Goal: Information Seeking & Learning: Learn about a topic

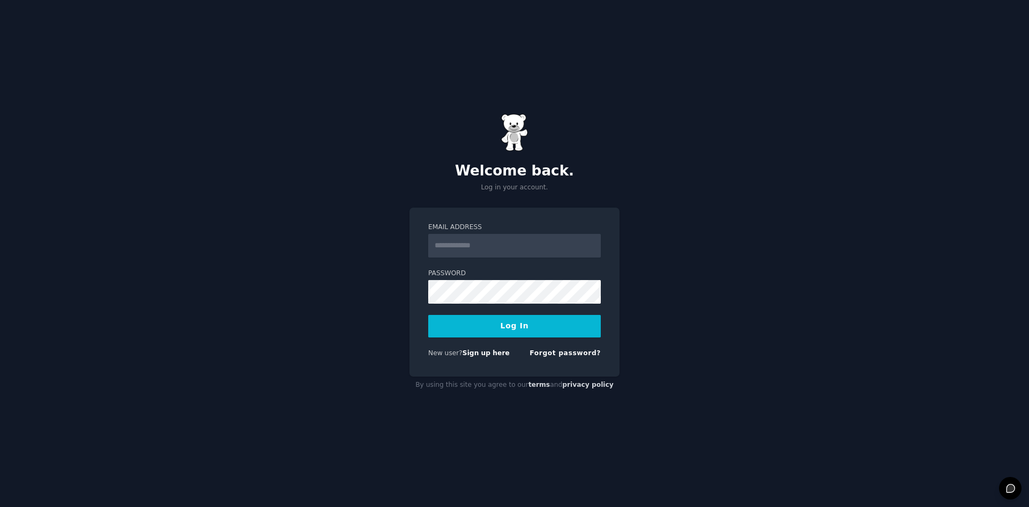
click at [477, 242] on input "Email Address" at bounding box center [514, 246] width 173 height 24
type input "**********"
click at [542, 330] on button "Log In" at bounding box center [514, 326] width 173 height 23
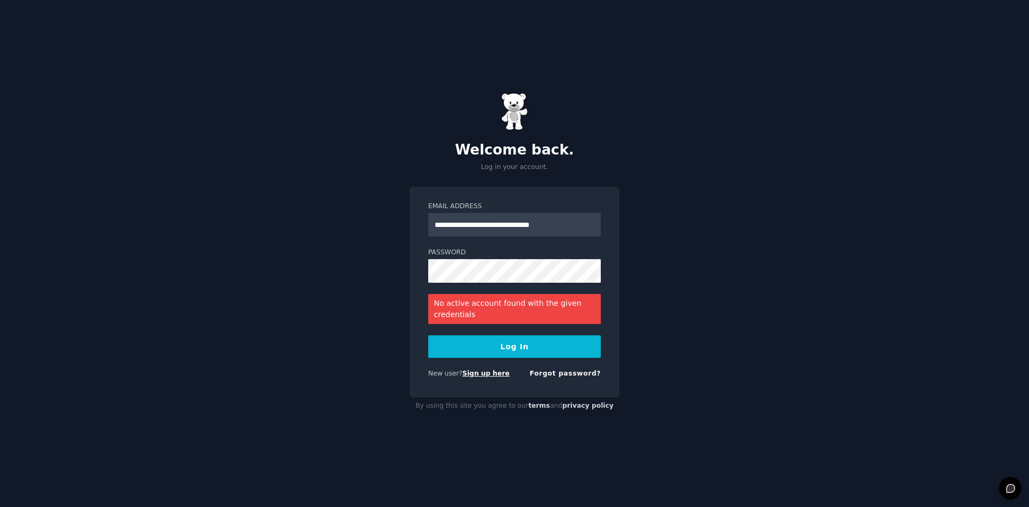
click at [483, 374] on link "Sign up here" at bounding box center [486, 373] width 47 height 8
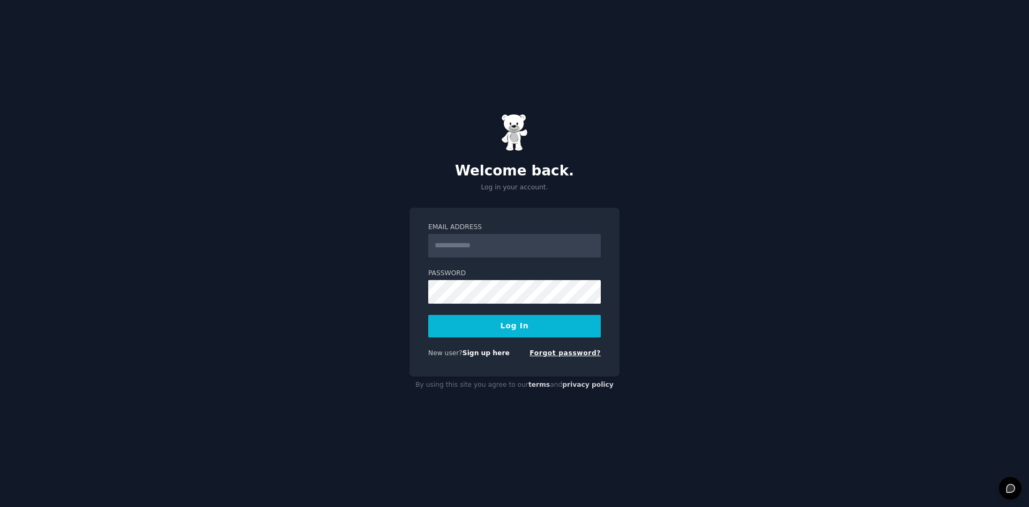
click at [566, 354] on link "Forgot password?" at bounding box center [565, 353] width 71 height 8
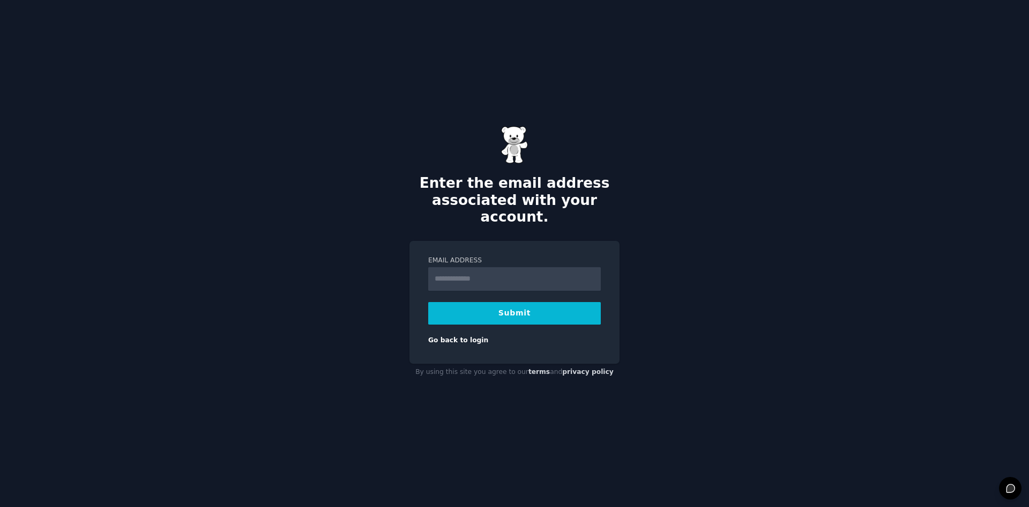
click at [461, 267] on input "Email Address" at bounding box center [514, 279] width 173 height 24
type input "**********"
click at [513, 307] on button "Submit" at bounding box center [514, 313] width 173 height 23
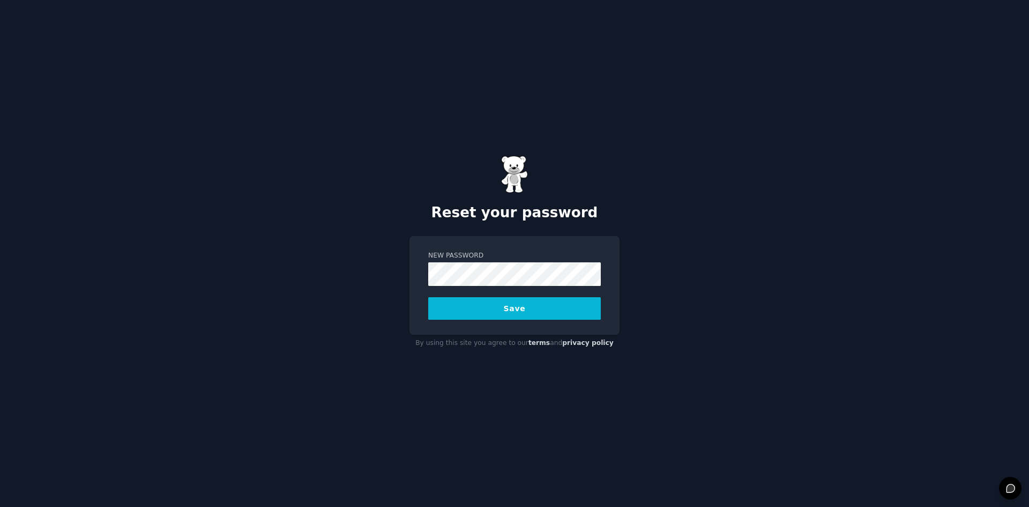
click at [495, 314] on button "Save" at bounding box center [514, 308] width 173 height 23
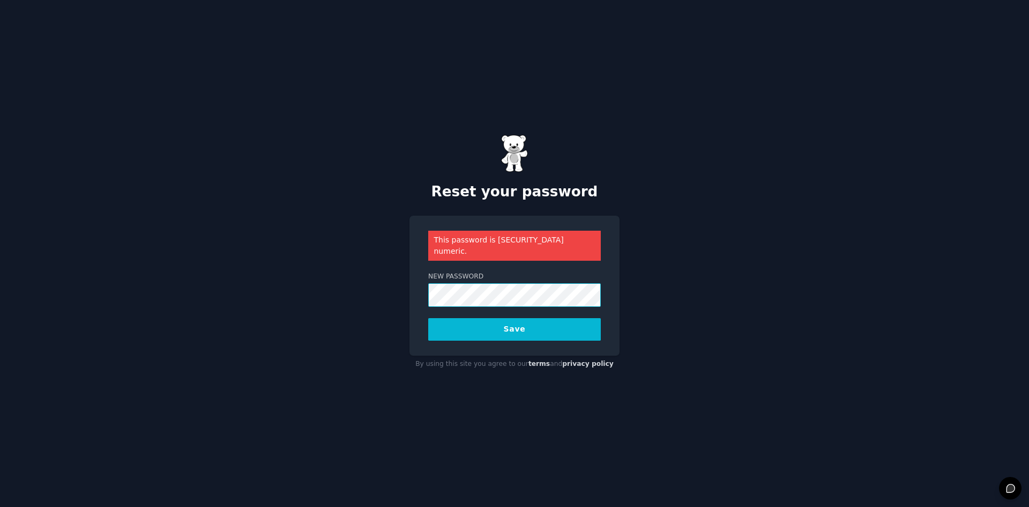
click at [406, 292] on div "Reset your password This password is [SECURITY_DATA] numeric. New Password Save…" at bounding box center [514, 253] width 1029 height 507
click at [428, 318] on button "Save" at bounding box center [514, 329] width 173 height 23
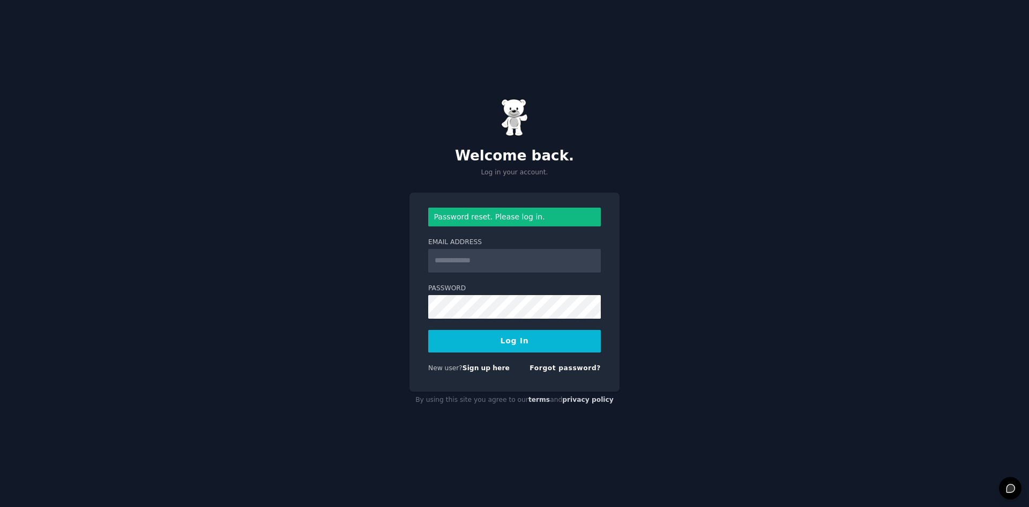
click at [529, 262] on input "Email Address" at bounding box center [514, 261] width 173 height 24
type input "**********"
click at [428, 330] on button "Log In" at bounding box center [514, 341] width 173 height 23
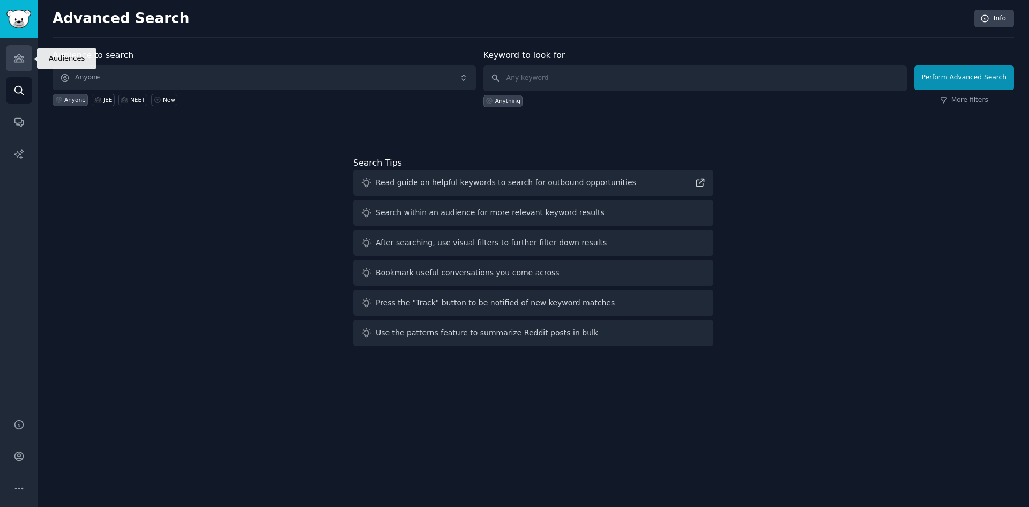
click at [15, 60] on icon "Sidebar" at bounding box center [19, 59] width 10 height 8
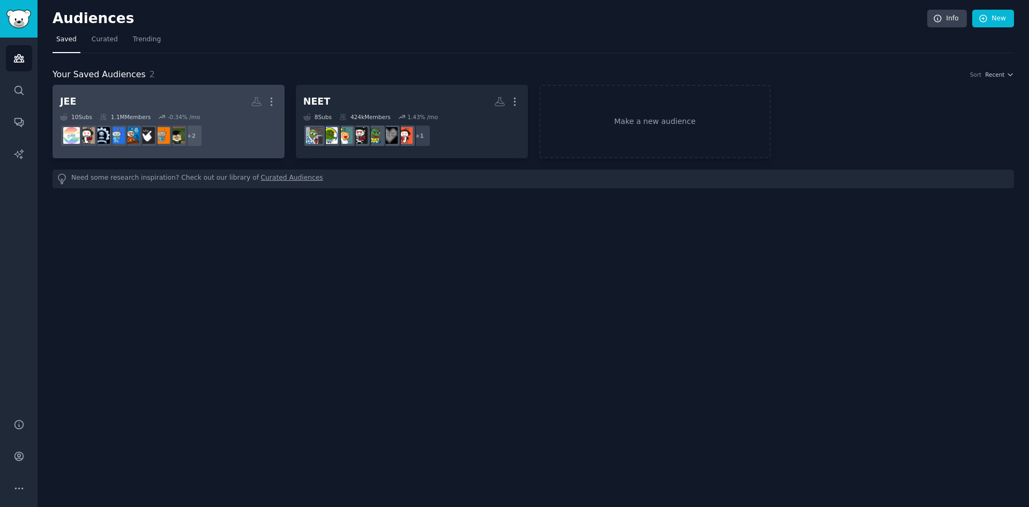
click at [236, 134] on dd "+ 2" at bounding box center [168, 136] width 217 height 30
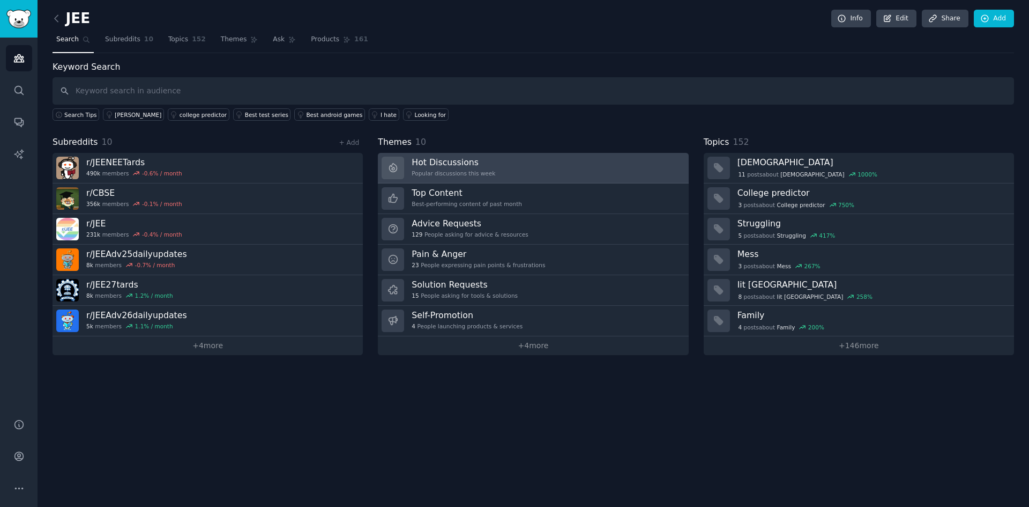
click at [452, 173] on div "Popular discussions this week" at bounding box center [454, 173] width 84 height 8
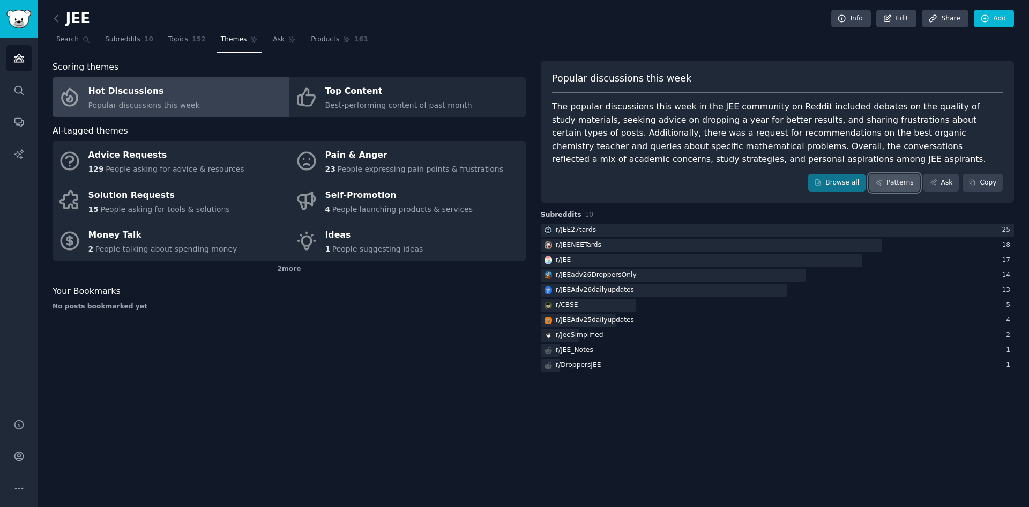
click at [894, 186] on link "Patterns" at bounding box center [895, 183] width 50 height 18
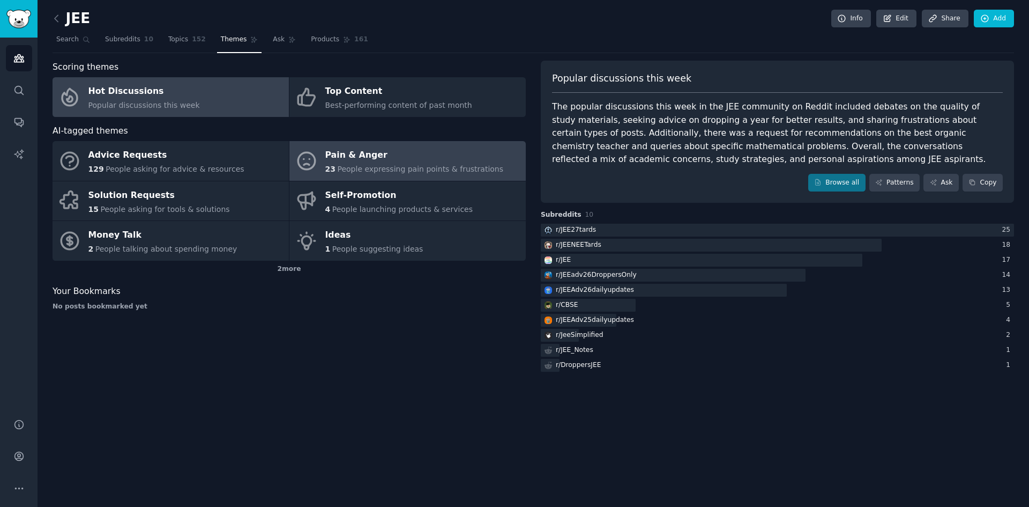
click at [420, 159] on div "Pain & Anger" at bounding box center [414, 155] width 179 height 17
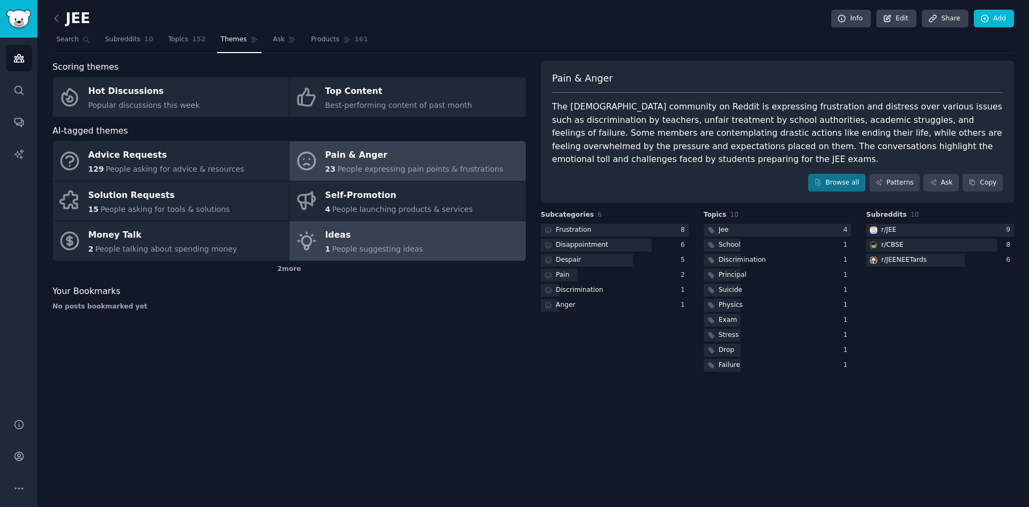
click at [379, 249] on span "People suggesting ideas" at bounding box center [377, 248] width 91 height 9
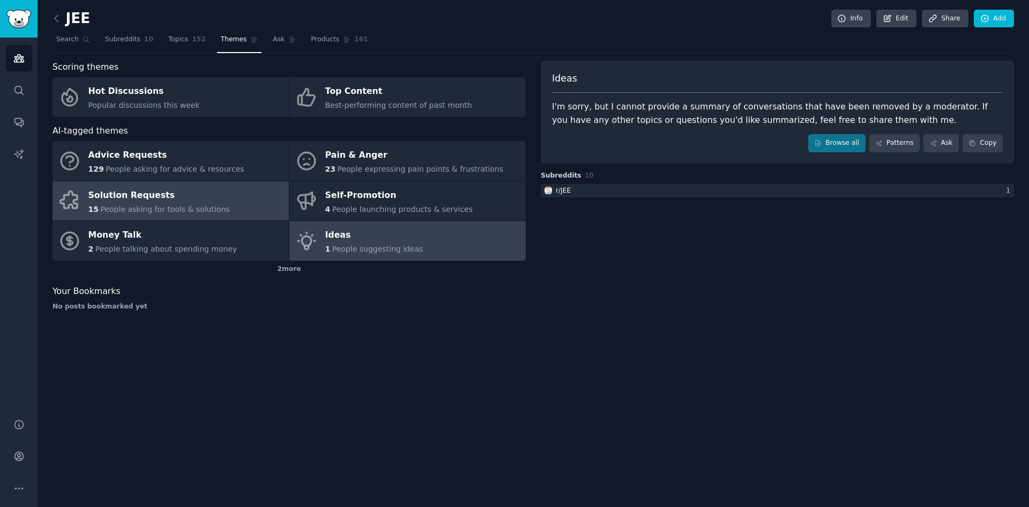
click at [199, 208] on span "People asking for tools & solutions" at bounding box center [164, 209] width 129 height 9
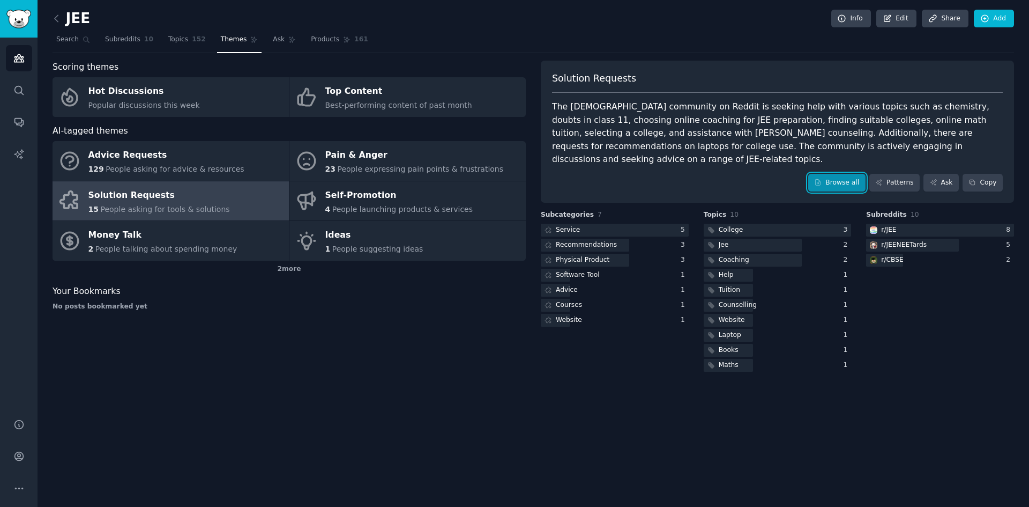
click at [841, 174] on link "Browse all" at bounding box center [837, 183] width 57 height 18
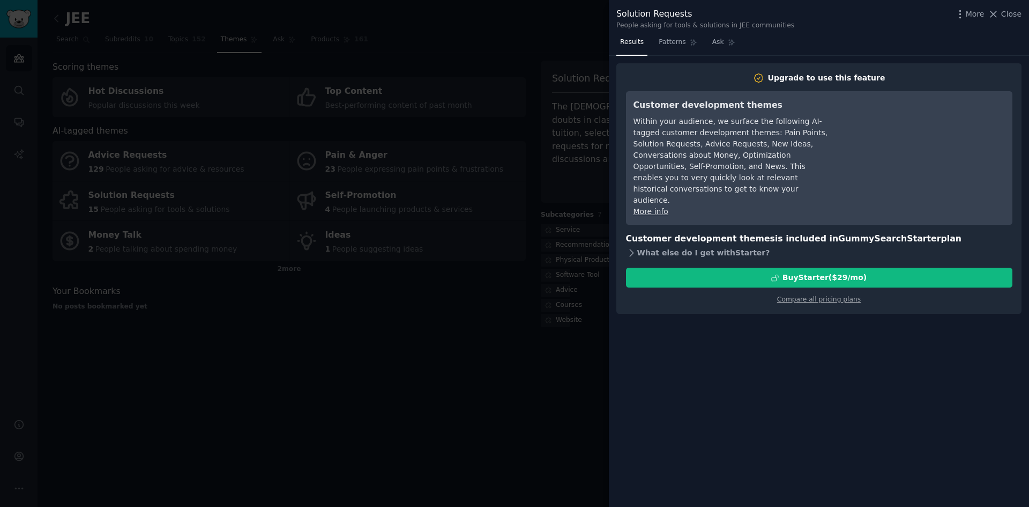
click at [631, 249] on icon at bounding box center [632, 252] width 4 height 7
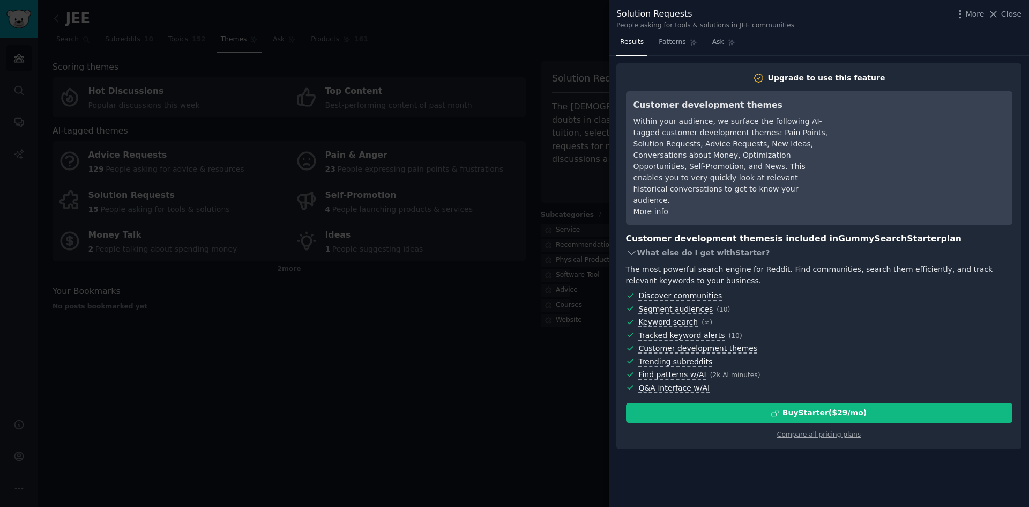
click at [631, 247] on icon at bounding box center [631, 252] width 11 height 11
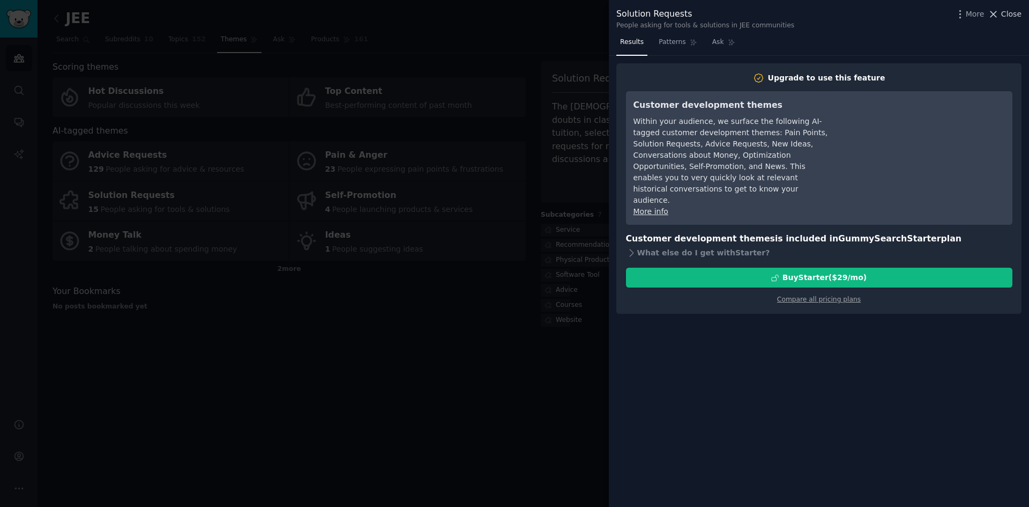
click at [999, 16] on icon at bounding box center [993, 14] width 11 height 11
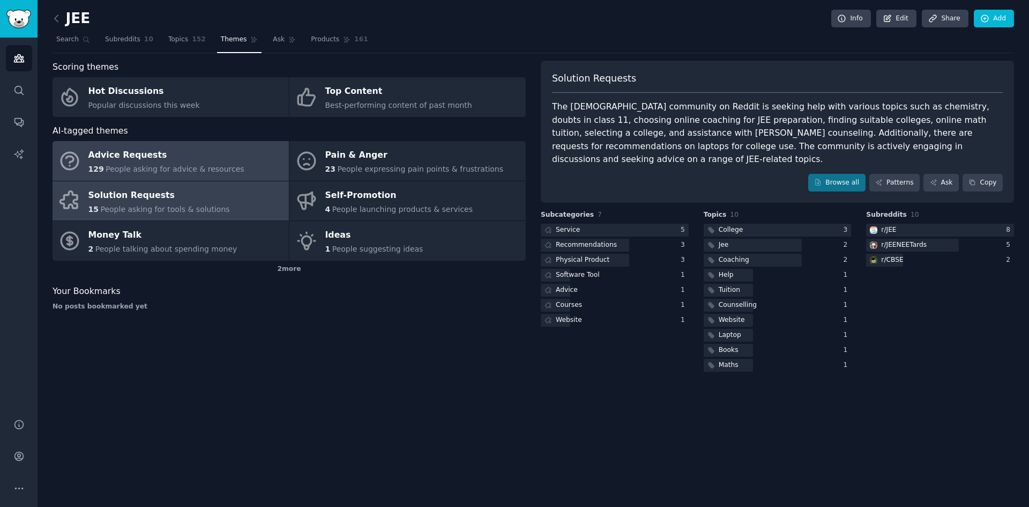
click at [153, 159] on div "Advice Requests" at bounding box center [166, 155] width 156 height 17
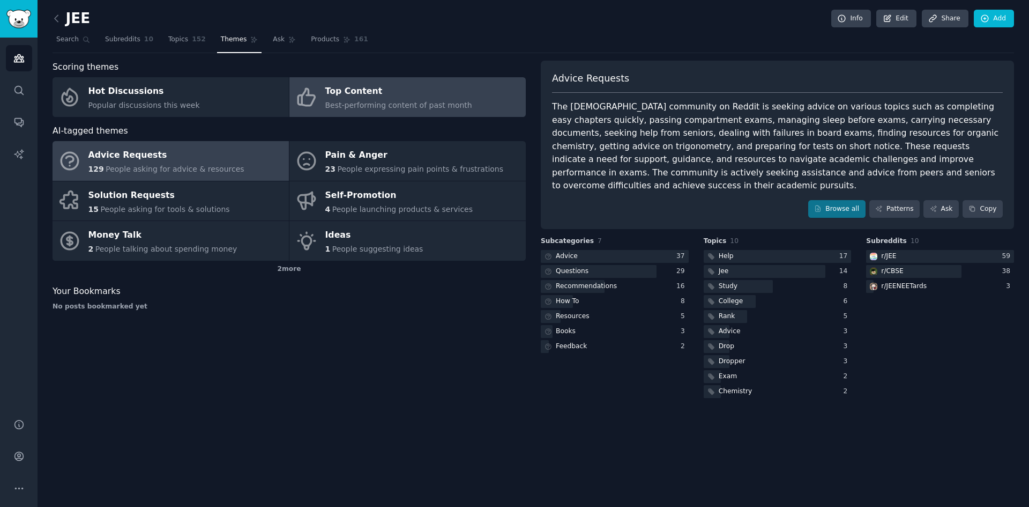
click at [376, 115] on link "Top Content Best-performing content of past month" at bounding box center [408, 97] width 236 height 40
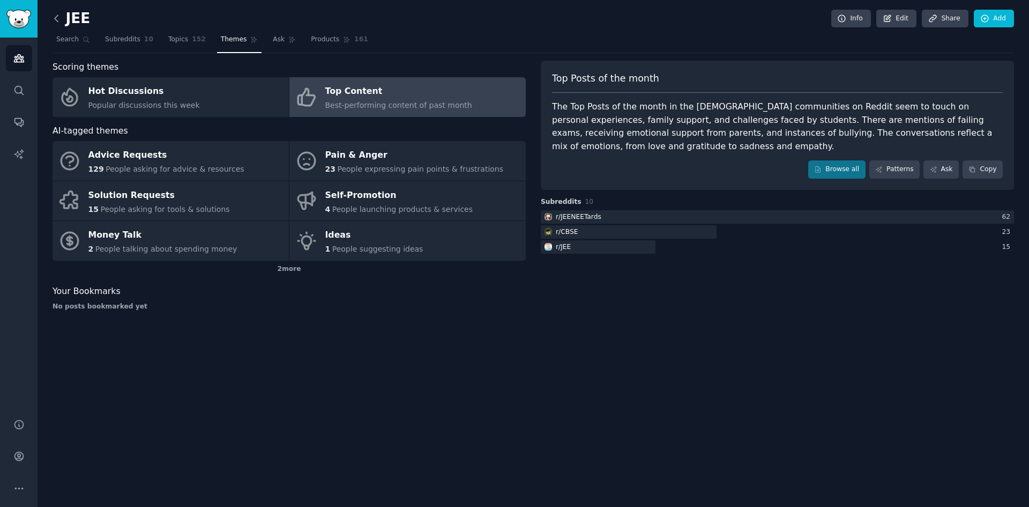
click at [58, 17] on icon at bounding box center [56, 18] width 11 height 11
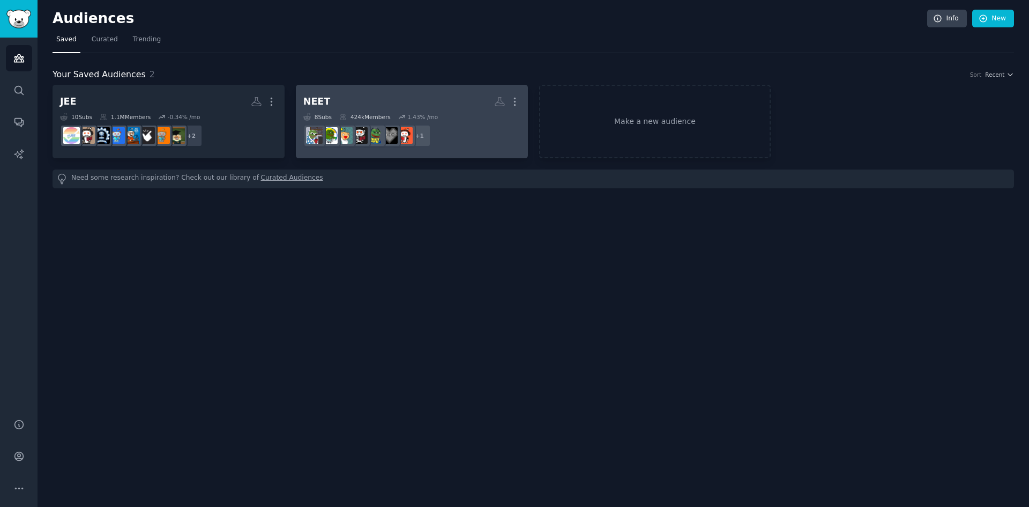
click at [406, 100] on h2 "NEET More" at bounding box center [411, 101] width 217 height 19
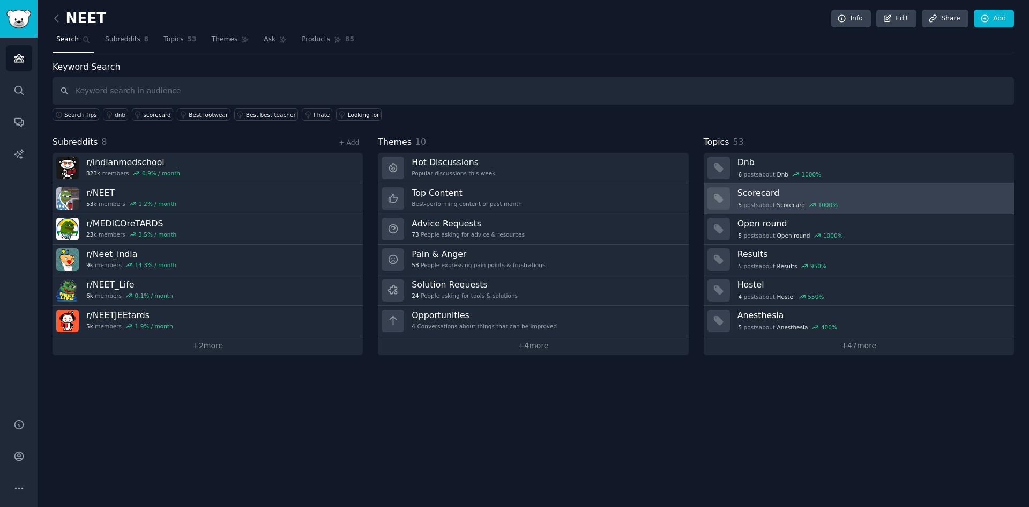
click at [779, 194] on h3 "Scorecard" at bounding box center [872, 192] width 269 height 11
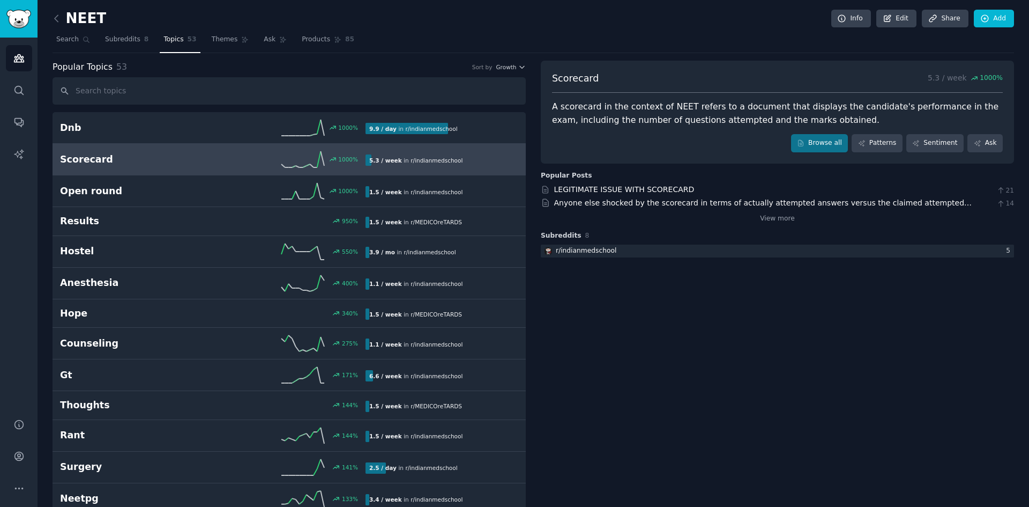
click at [60, 20] on icon at bounding box center [56, 18] width 11 height 11
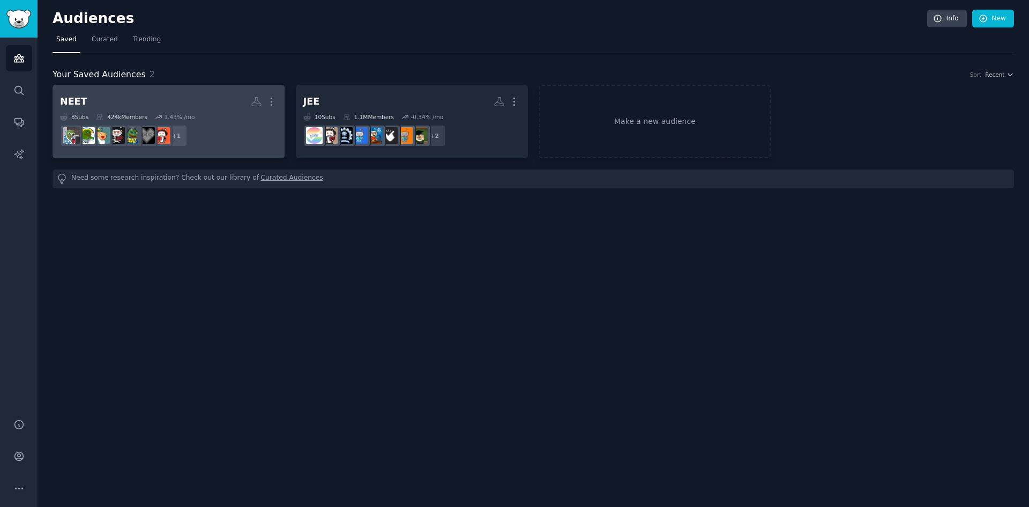
click at [260, 128] on dd "+ 1" at bounding box center [168, 136] width 217 height 30
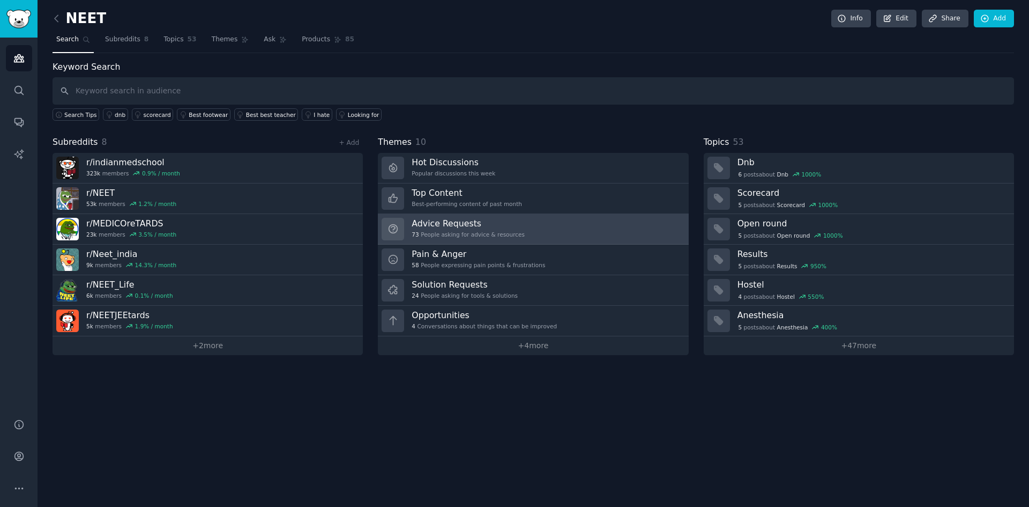
click at [489, 234] on div "73 People asking for advice & resources" at bounding box center [468, 235] width 113 height 8
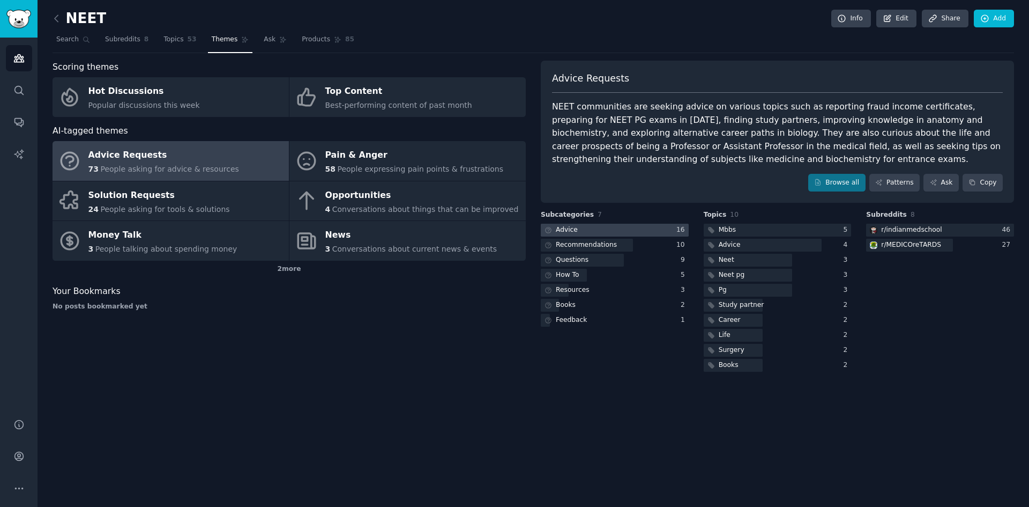
click at [631, 231] on div at bounding box center [615, 230] width 148 height 13
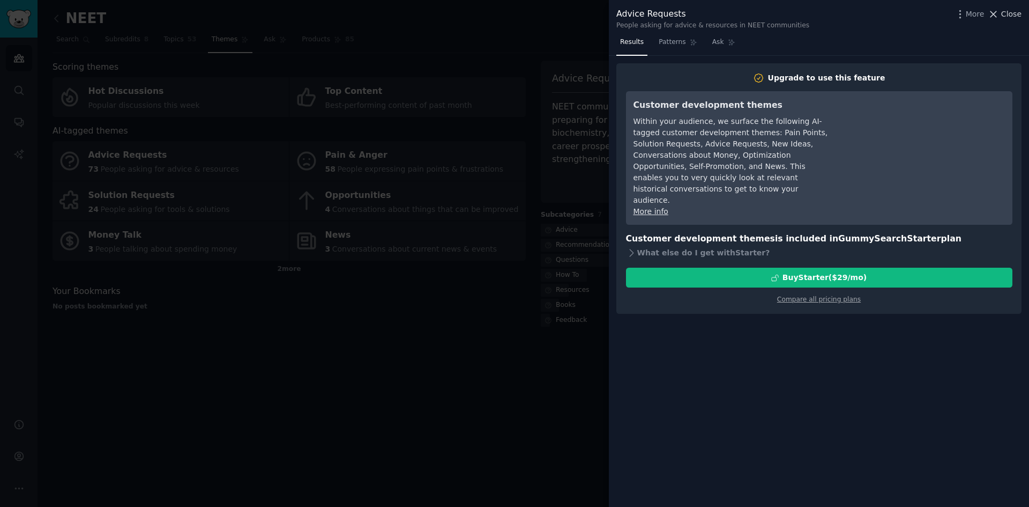
click at [1014, 14] on span "Close" at bounding box center [1012, 14] width 20 height 11
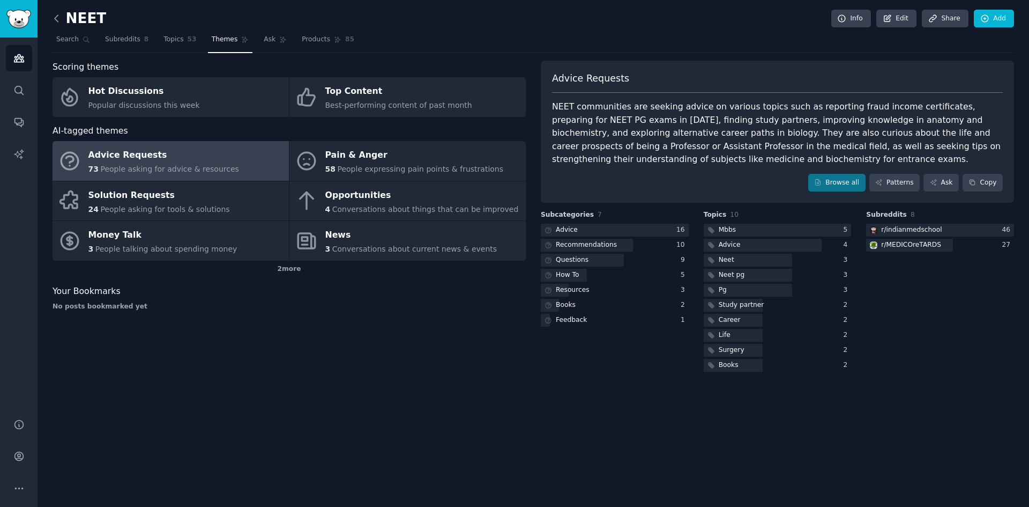
click at [56, 17] on icon at bounding box center [56, 18] width 3 height 6
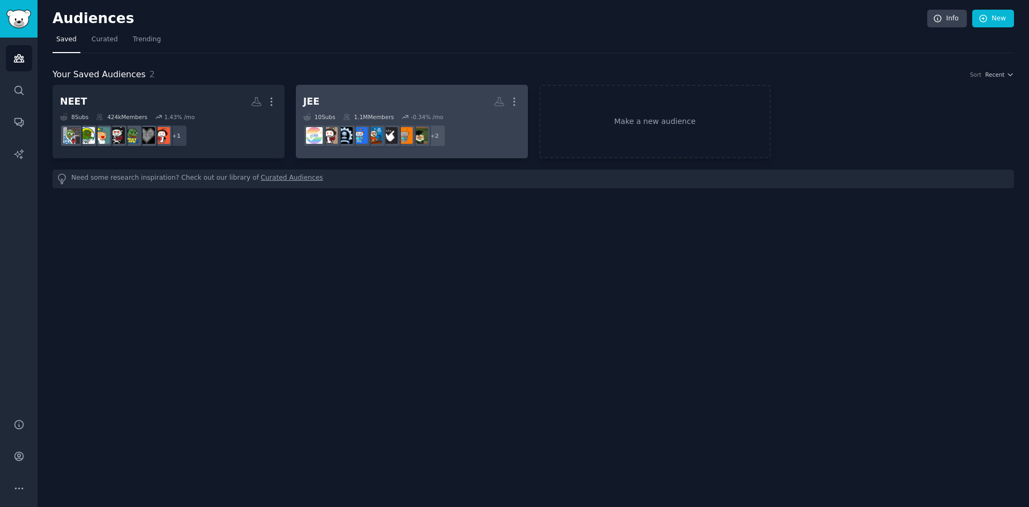
click at [372, 93] on h2 "JEE More" at bounding box center [411, 101] width 217 height 19
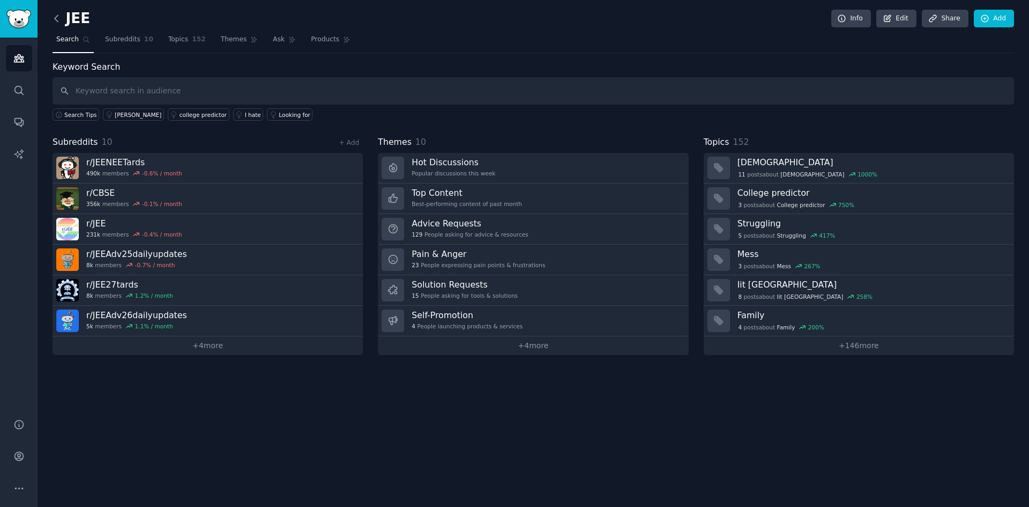
click at [59, 22] on icon at bounding box center [56, 18] width 11 height 11
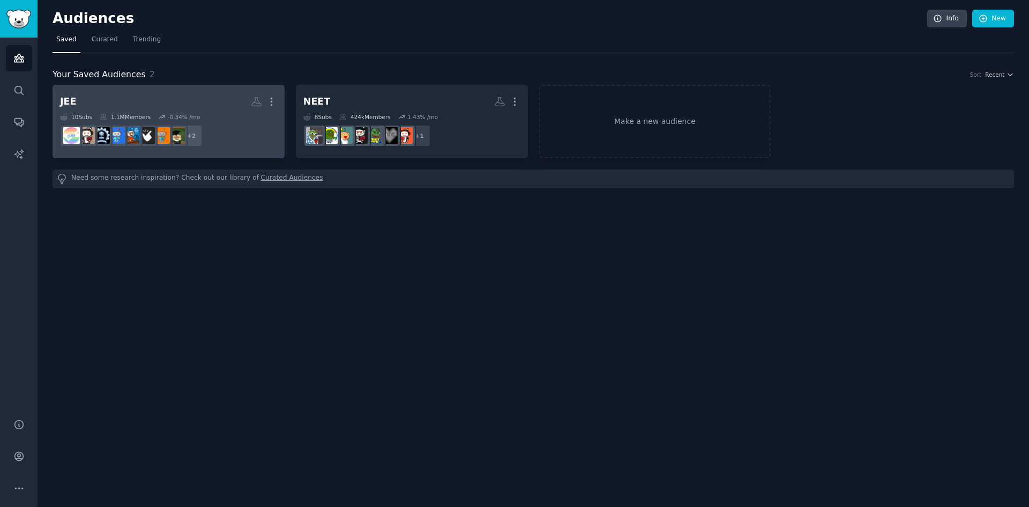
click at [235, 107] on h2 "JEE More" at bounding box center [168, 101] width 217 height 19
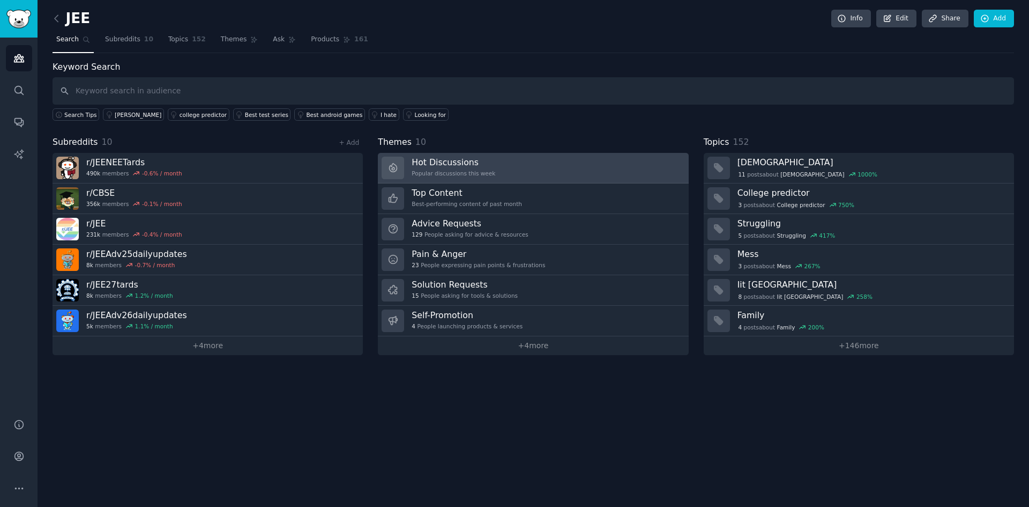
click at [497, 157] on link "Hot Discussions Popular discussions this week" at bounding box center [533, 168] width 310 height 31
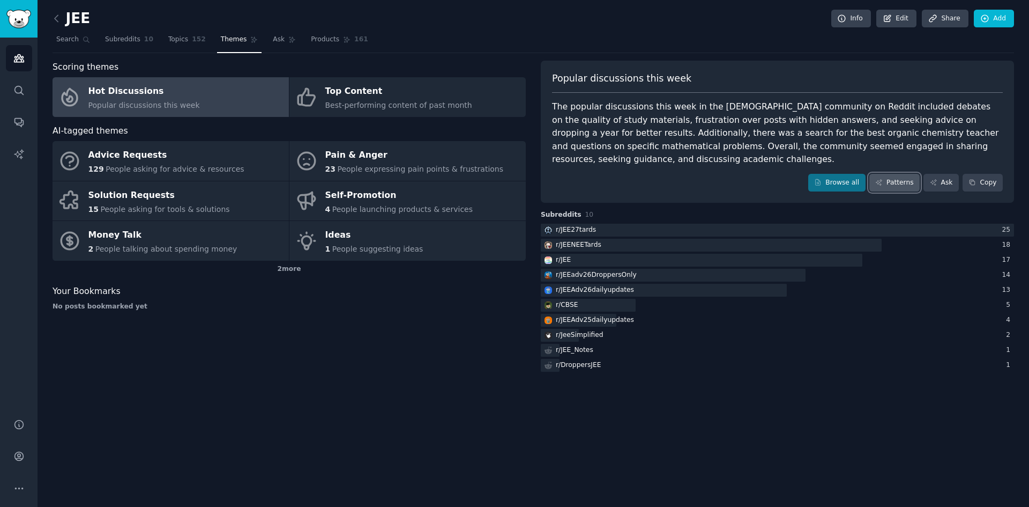
click at [890, 174] on link "Patterns" at bounding box center [895, 183] width 50 height 18
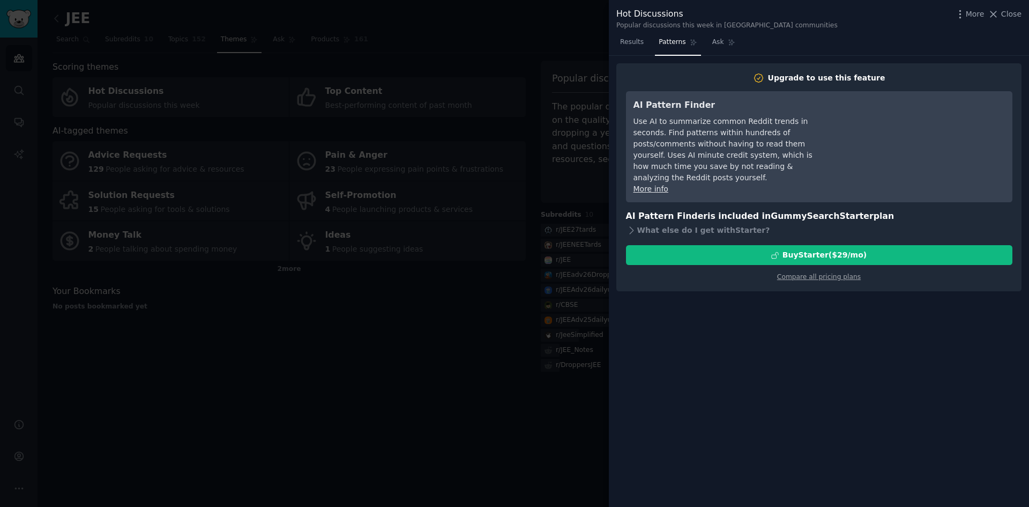
click at [1016, 20] on div "More Close" at bounding box center [988, 14] width 67 height 13
click at [1016, 19] on span "Close" at bounding box center [1012, 14] width 20 height 11
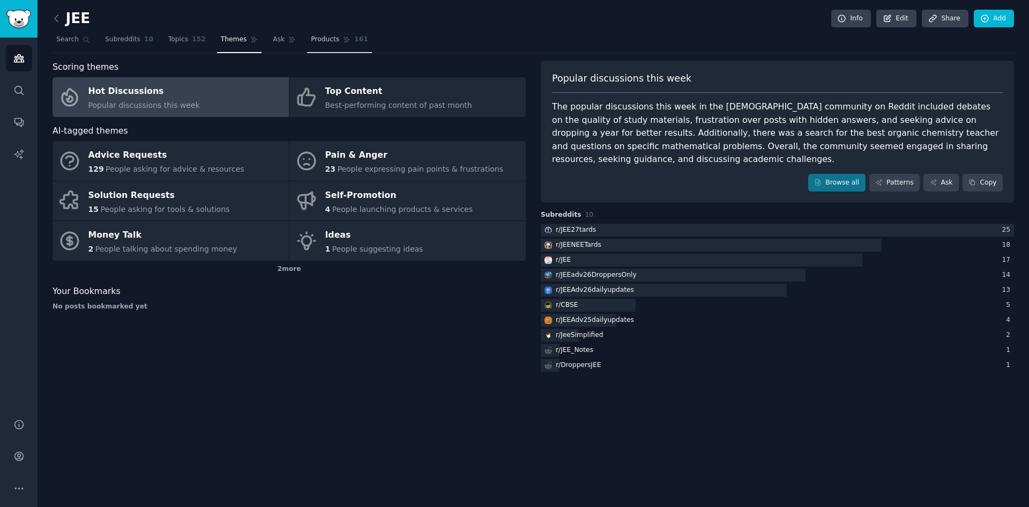
click at [311, 36] on span "Products" at bounding box center [325, 40] width 28 height 10
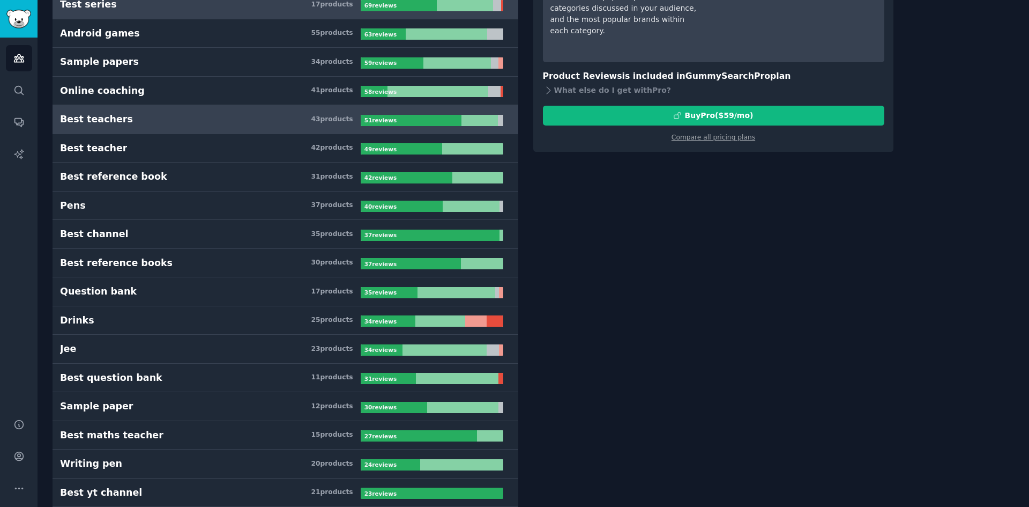
scroll to position [161, 0]
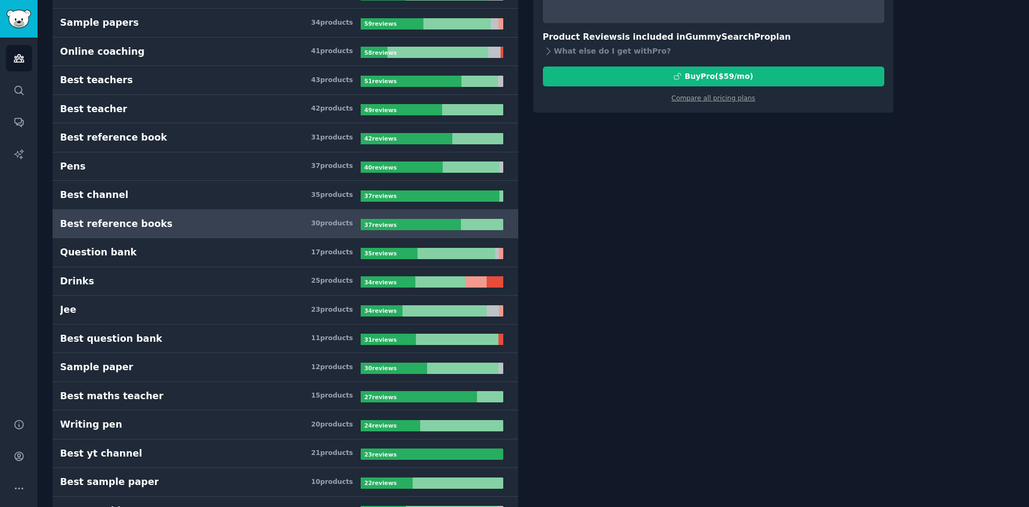
click at [275, 229] on h3 "Best reference books 30 product s" at bounding box center [210, 223] width 301 height 13
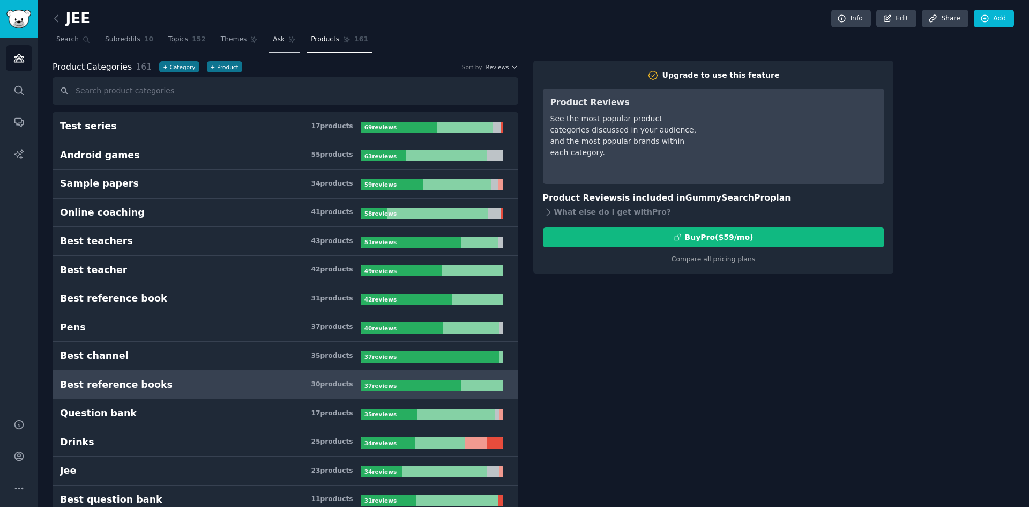
click at [269, 42] on link "Ask" at bounding box center [284, 42] width 31 height 22
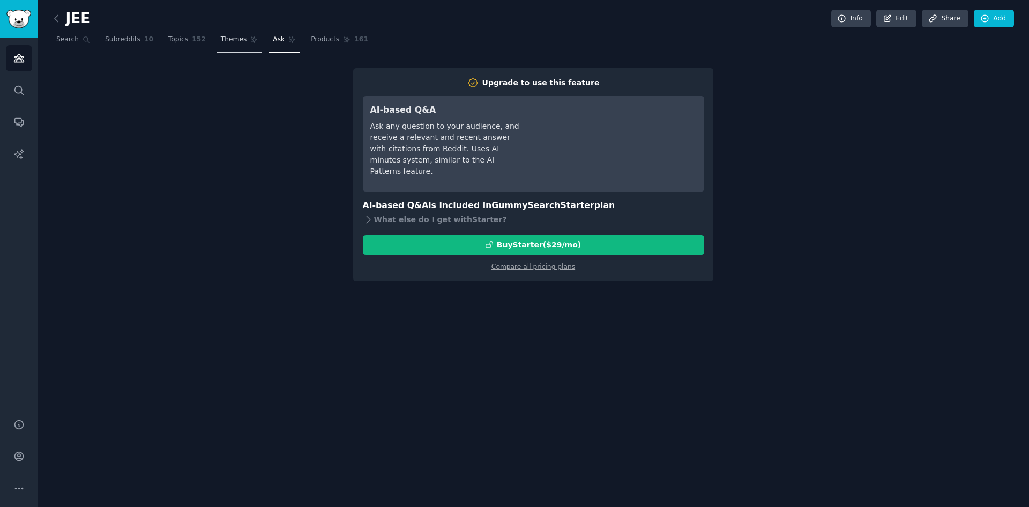
click at [235, 46] on link "Themes" at bounding box center [239, 42] width 45 height 22
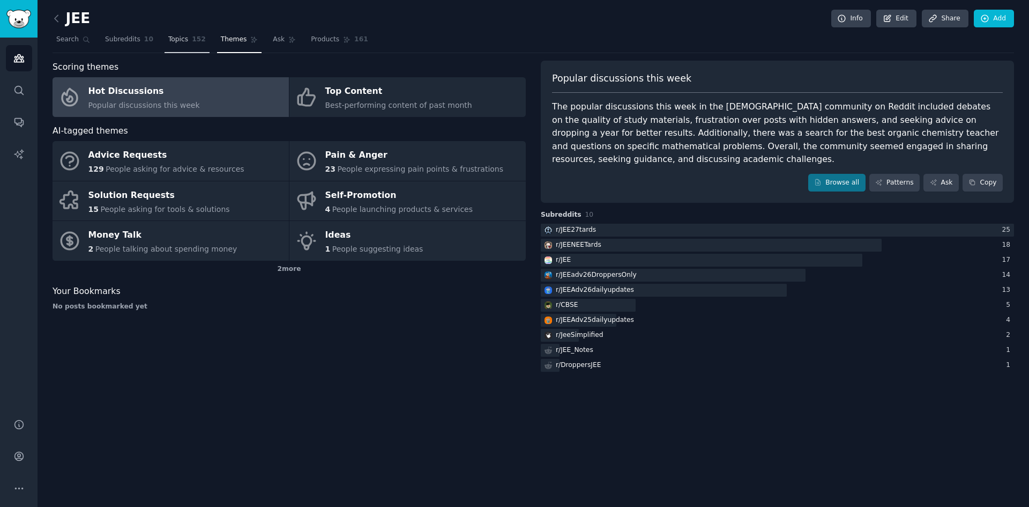
click at [168, 38] on span "Topics" at bounding box center [178, 40] width 20 height 10
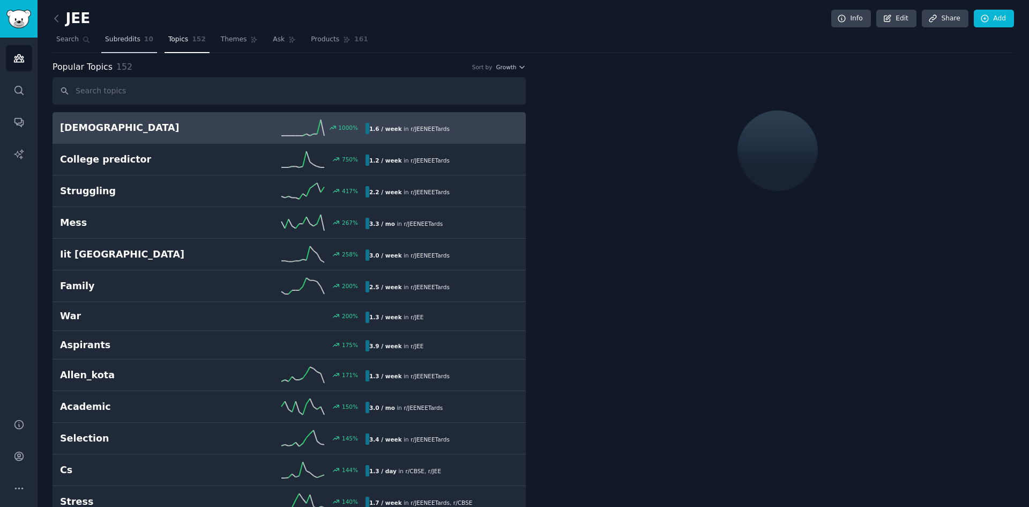
click at [116, 39] on span "Subreddits" at bounding box center [122, 40] width 35 height 10
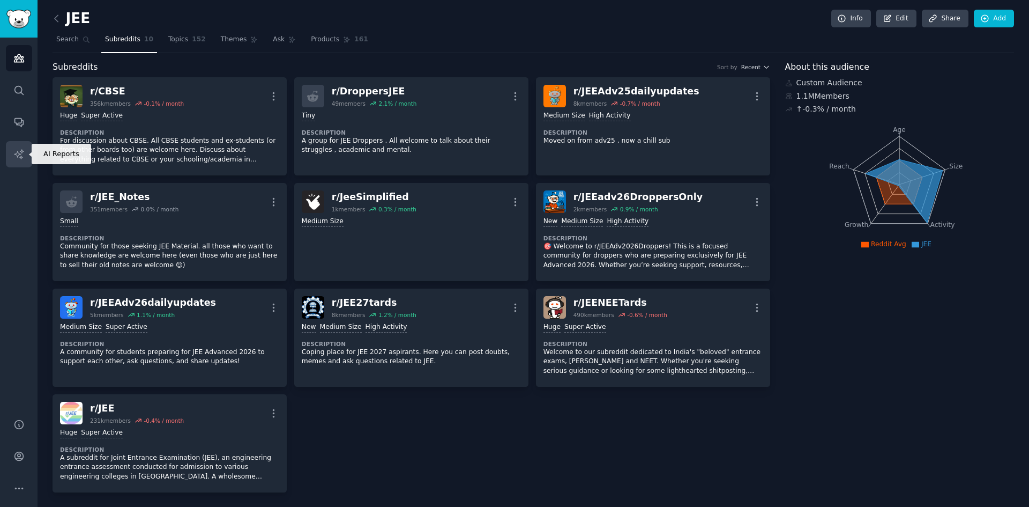
click at [22, 149] on icon "Sidebar" at bounding box center [18, 154] width 11 height 11
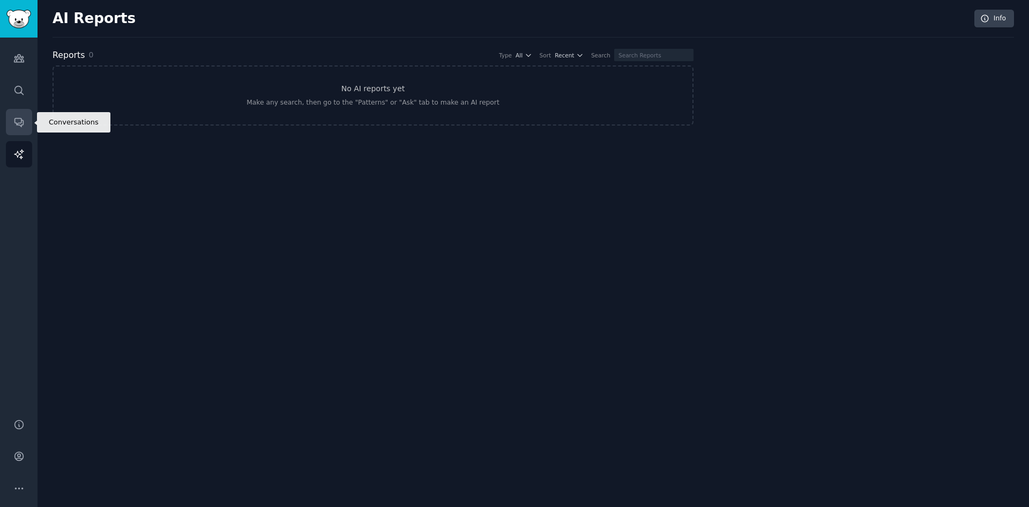
click at [19, 116] on link "Conversations" at bounding box center [19, 122] width 26 height 26
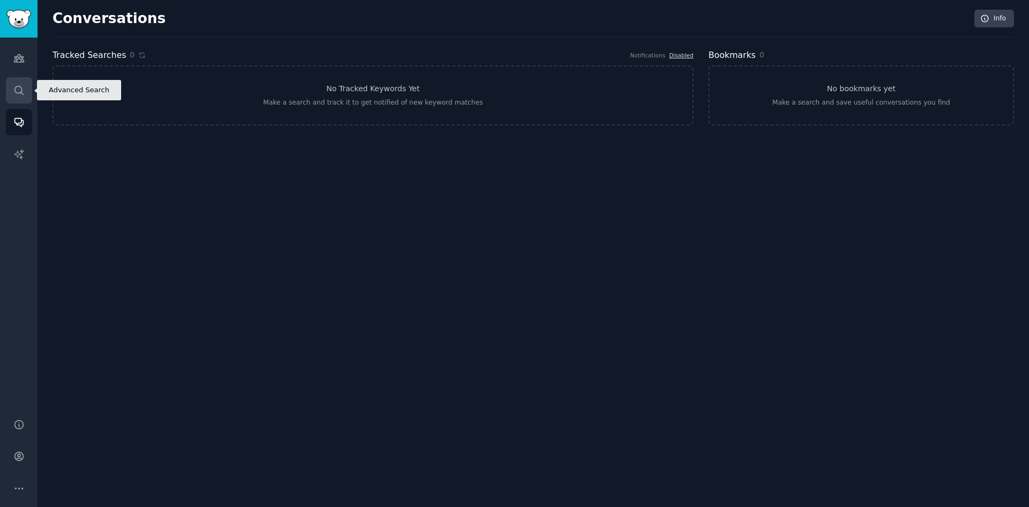
click at [18, 83] on link "Search" at bounding box center [19, 90] width 26 height 26
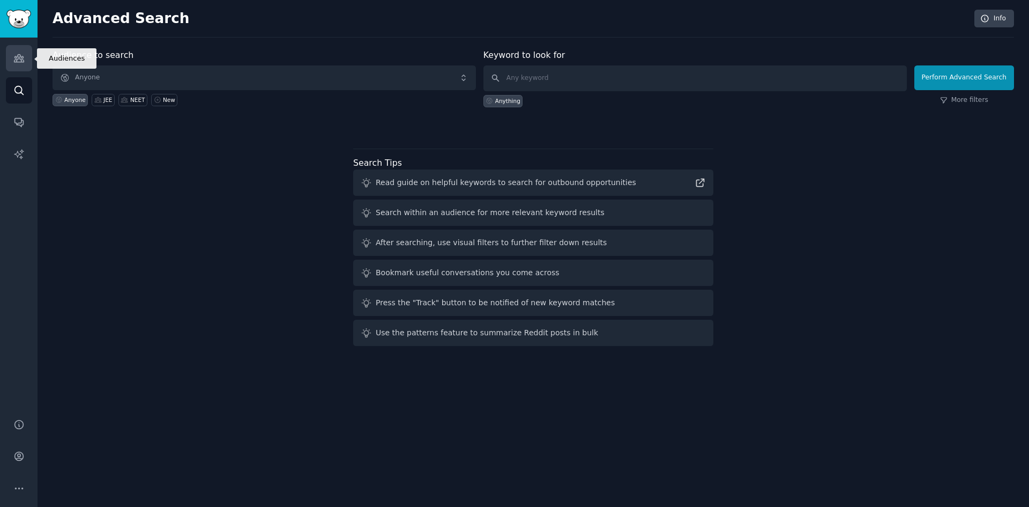
click at [17, 59] on icon "Sidebar" at bounding box center [19, 59] width 10 height 8
